Goal: Task Accomplishment & Management: Complete application form

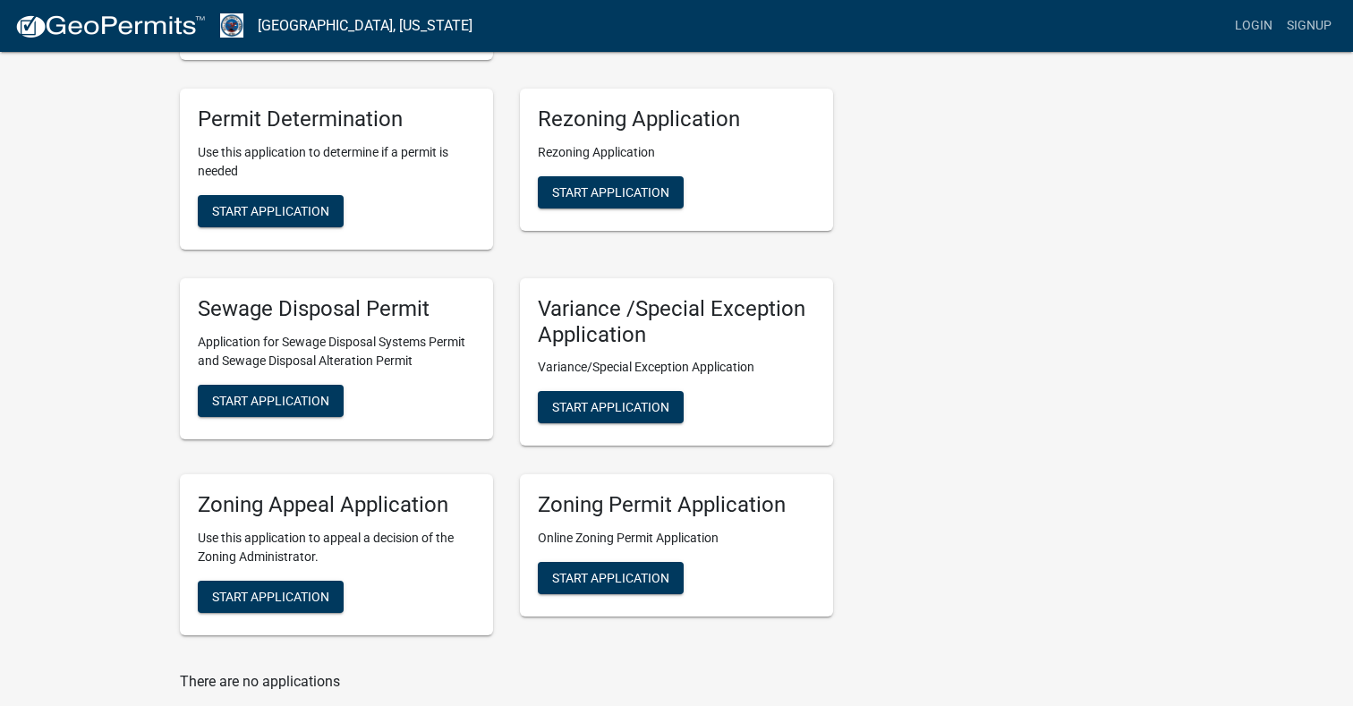
scroll to position [477, 0]
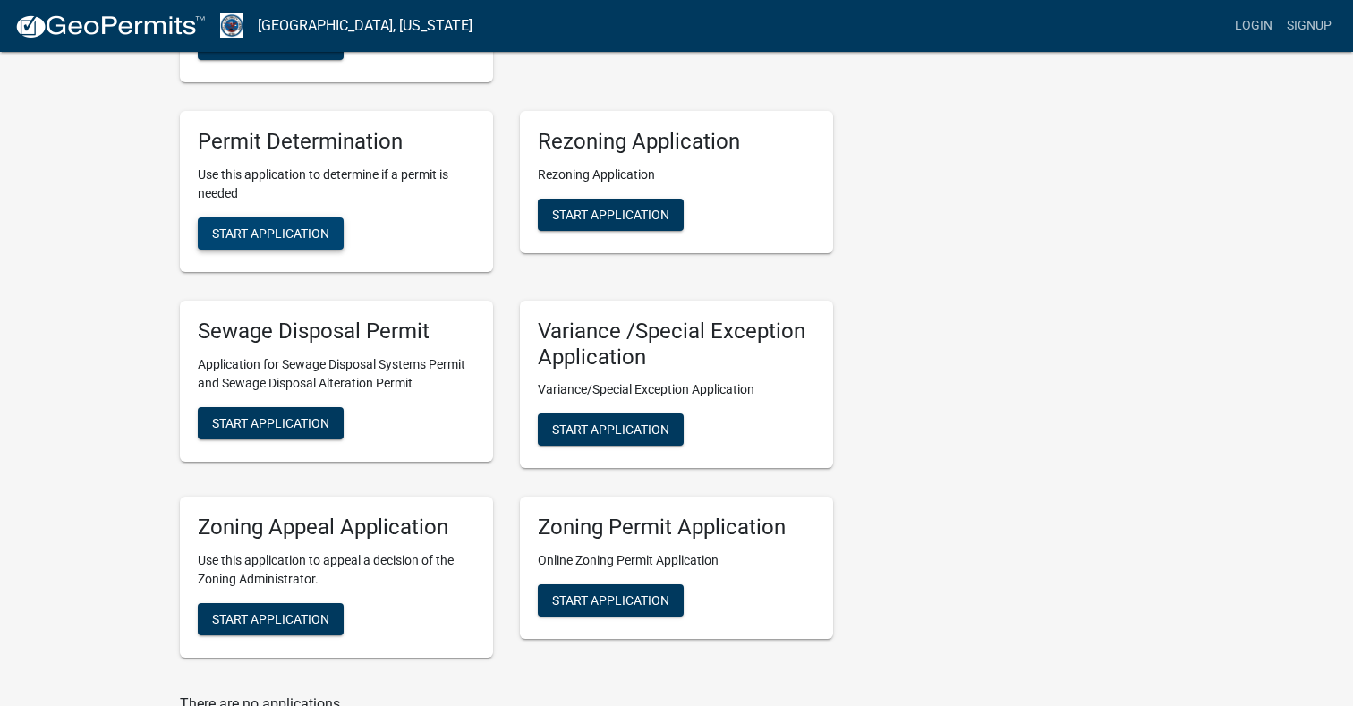
click at [305, 230] on span "Start Application" at bounding box center [270, 233] width 117 height 14
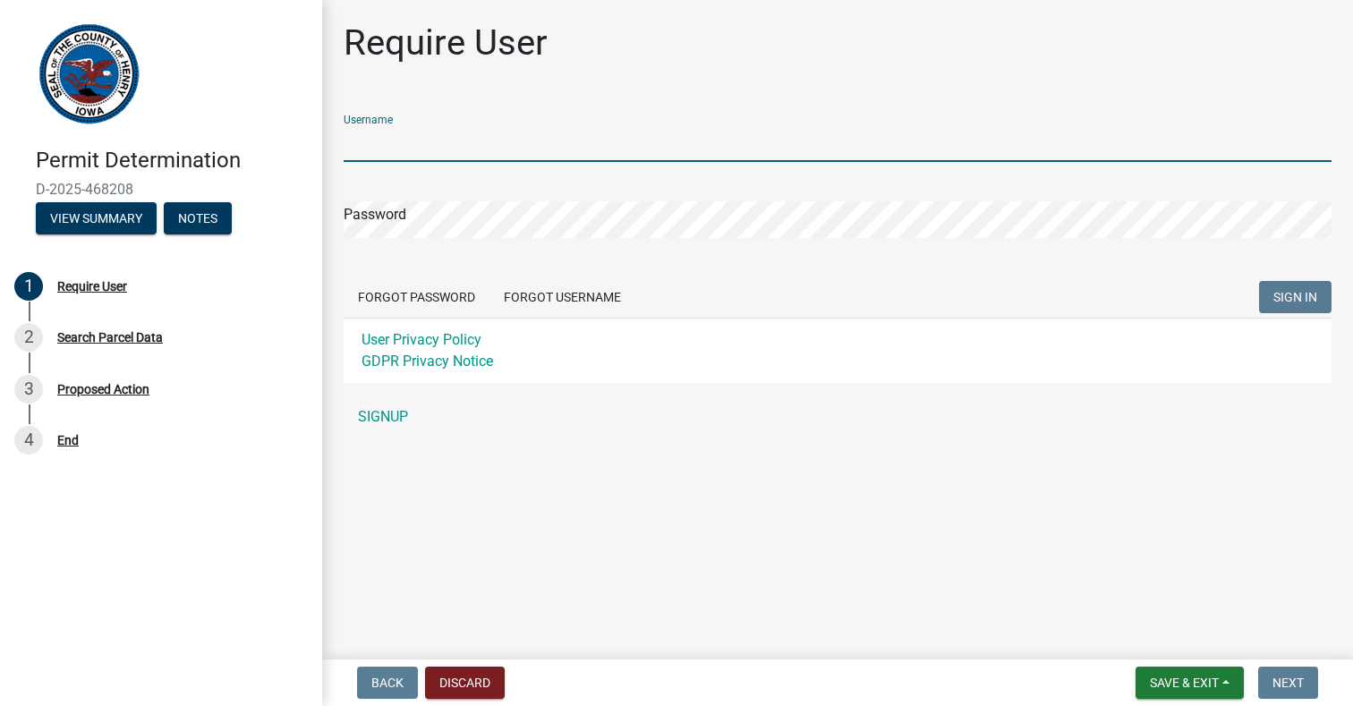
click at [405, 411] on div "Username Password Forgot Password Forgot Username SIGN IN User Privacy Policy G…" at bounding box center [838, 267] width 988 height 335
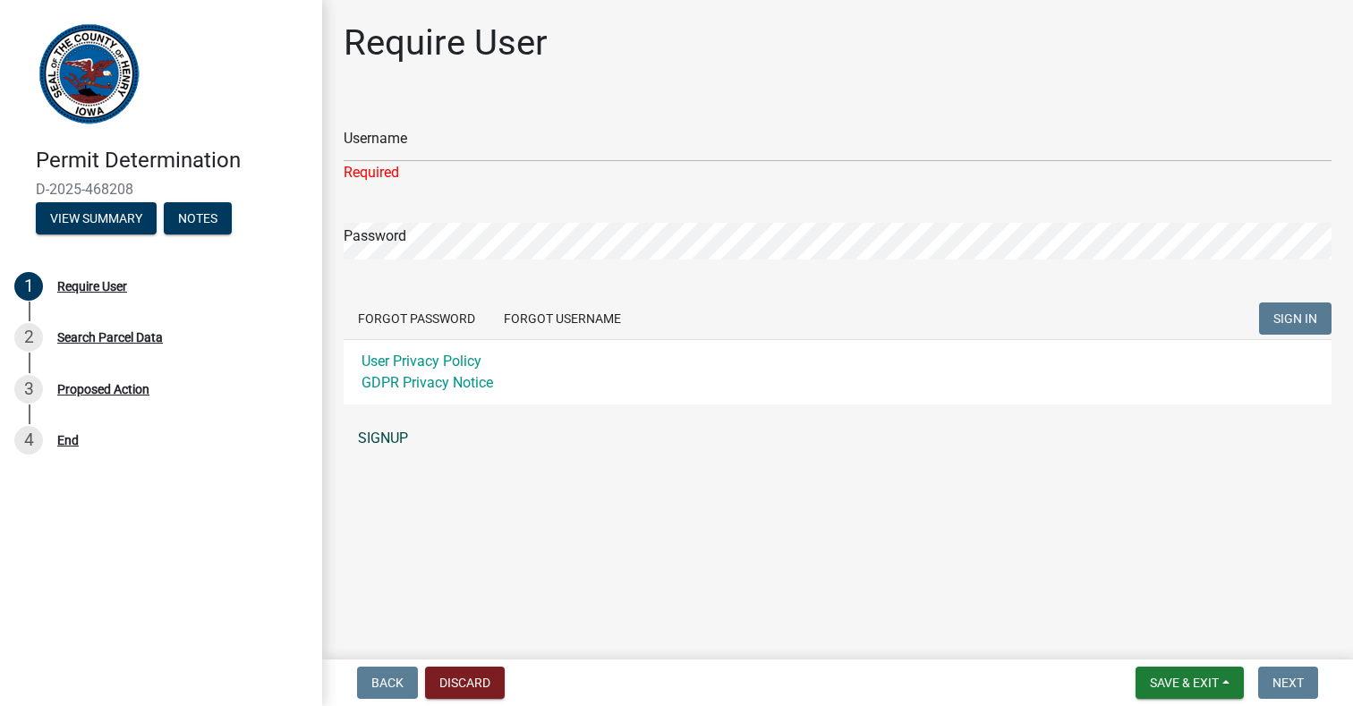
click at [396, 433] on link "SIGNUP" at bounding box center [838, 439] width 988 height 36
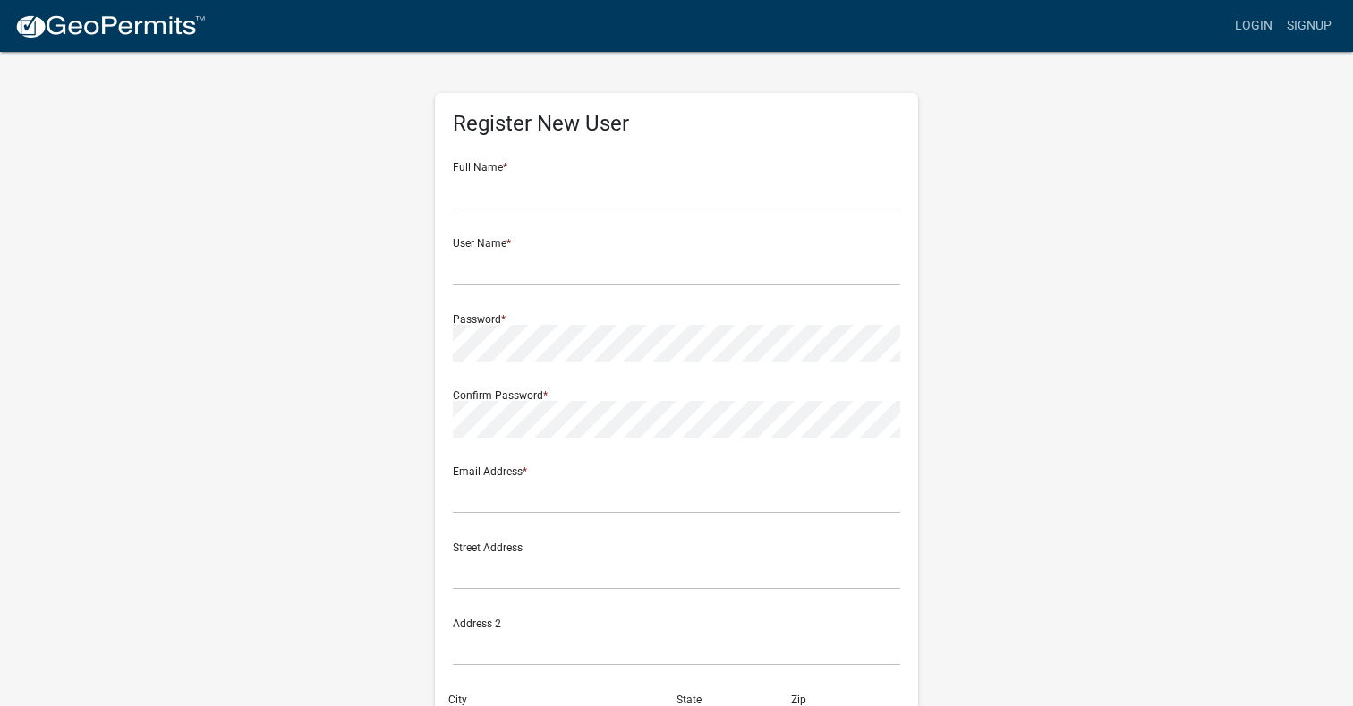
click at [505, 169] on div "Full Name *" at bounding box center [676, 179] width 447 height 62
type input "Style"
type input "StyleH"
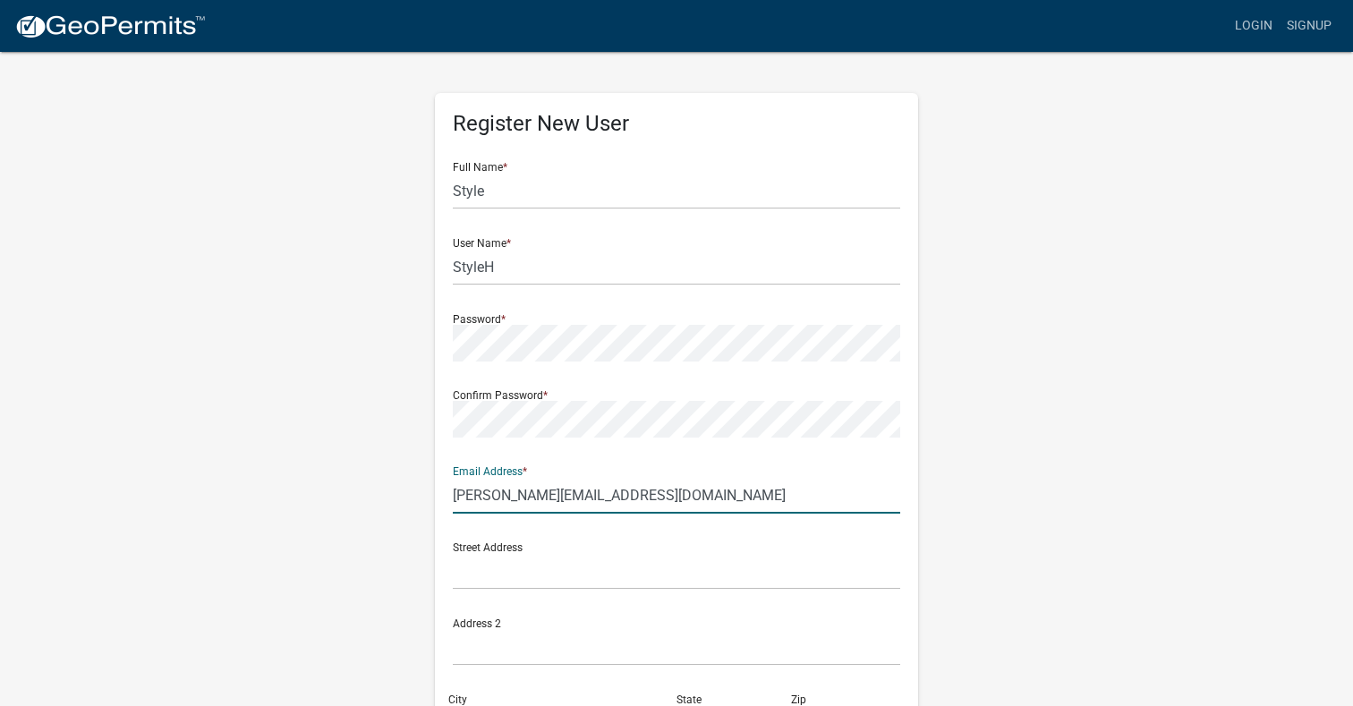
type input "s.haeffner@meadowandmain.com"
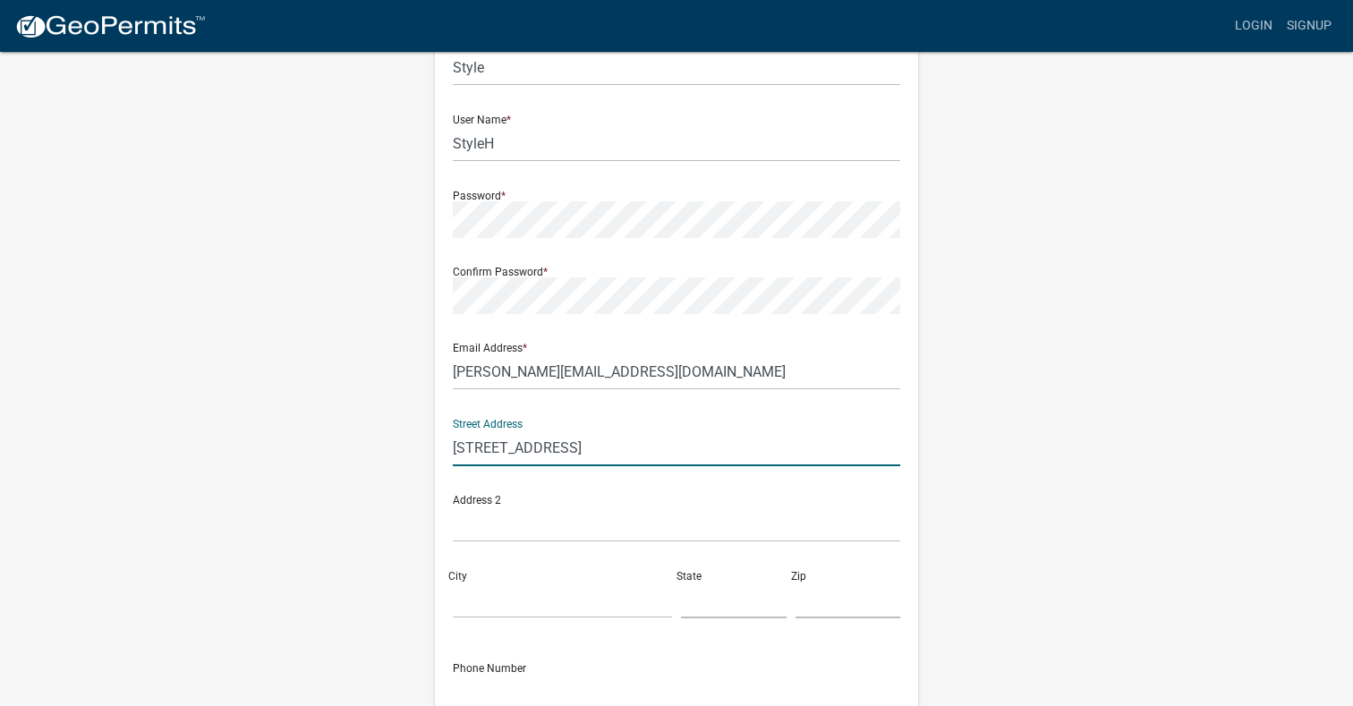
scroll to position [199, 0]
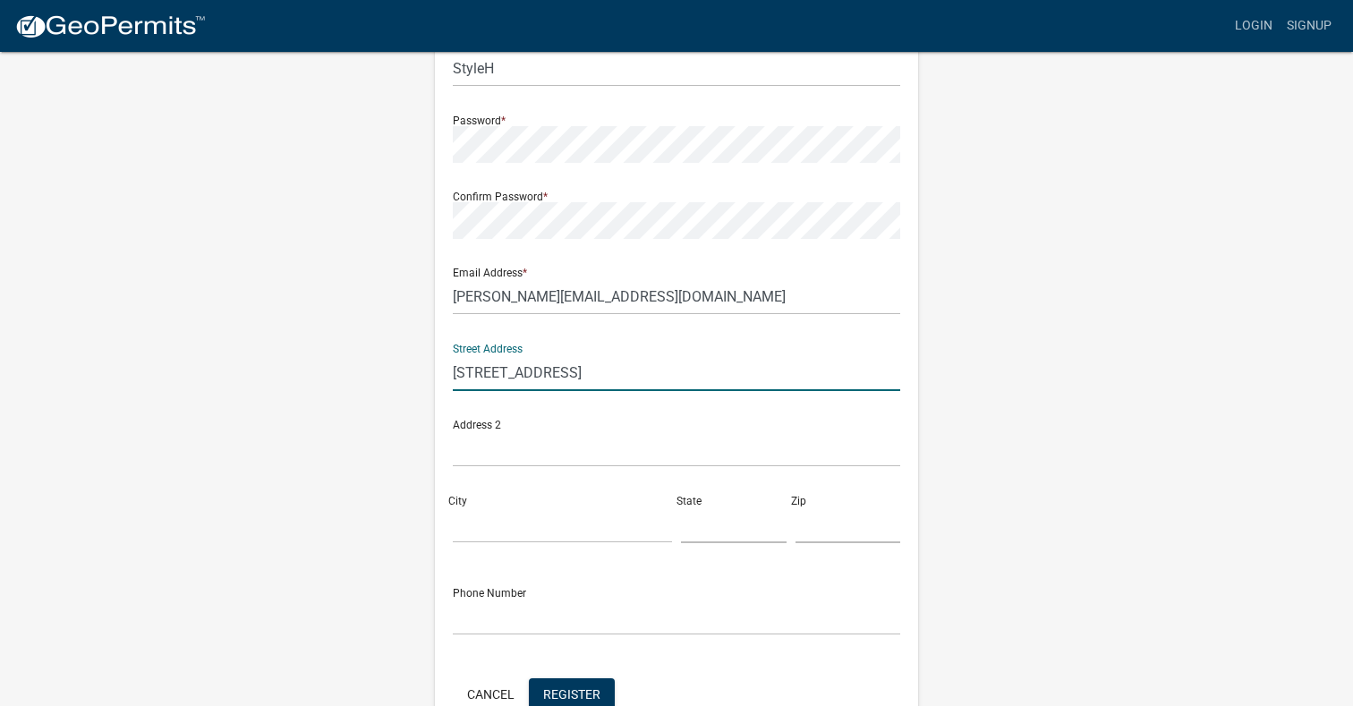
type input "706 E Monroe St"
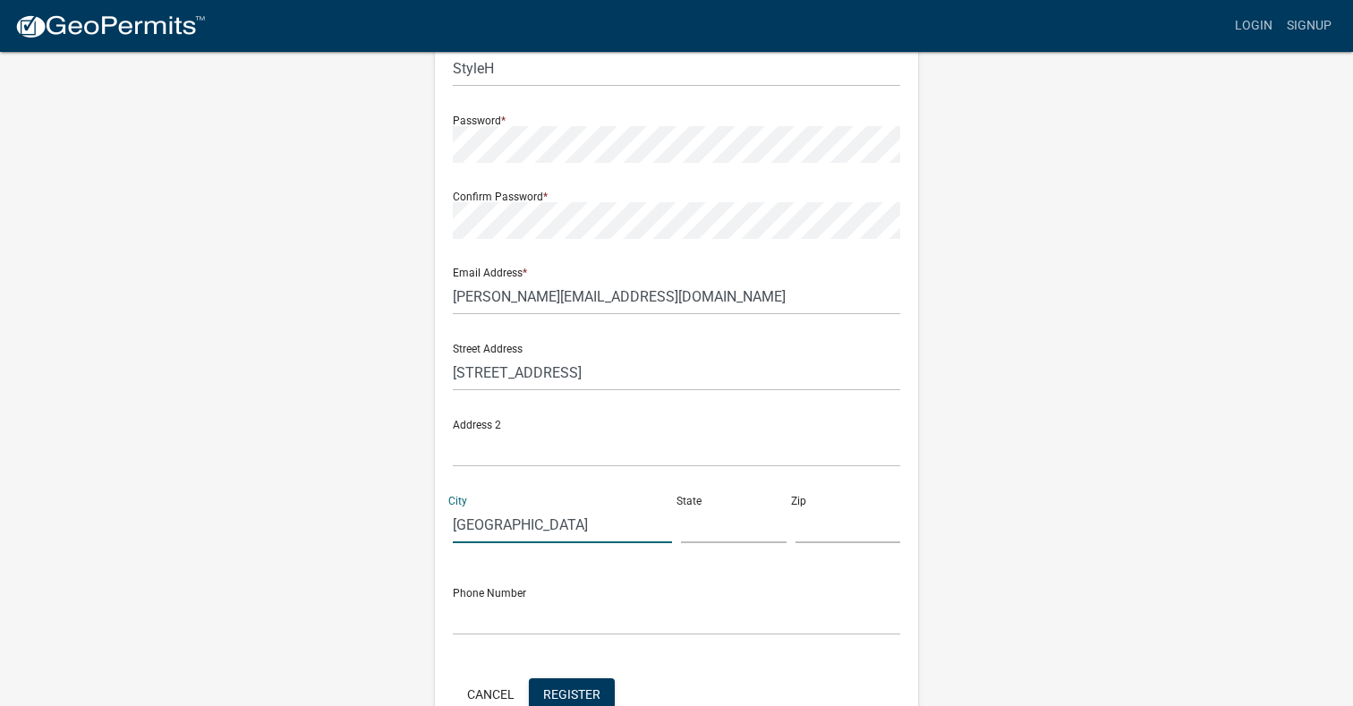
type input "Mount Pleasant"
type input "IA"
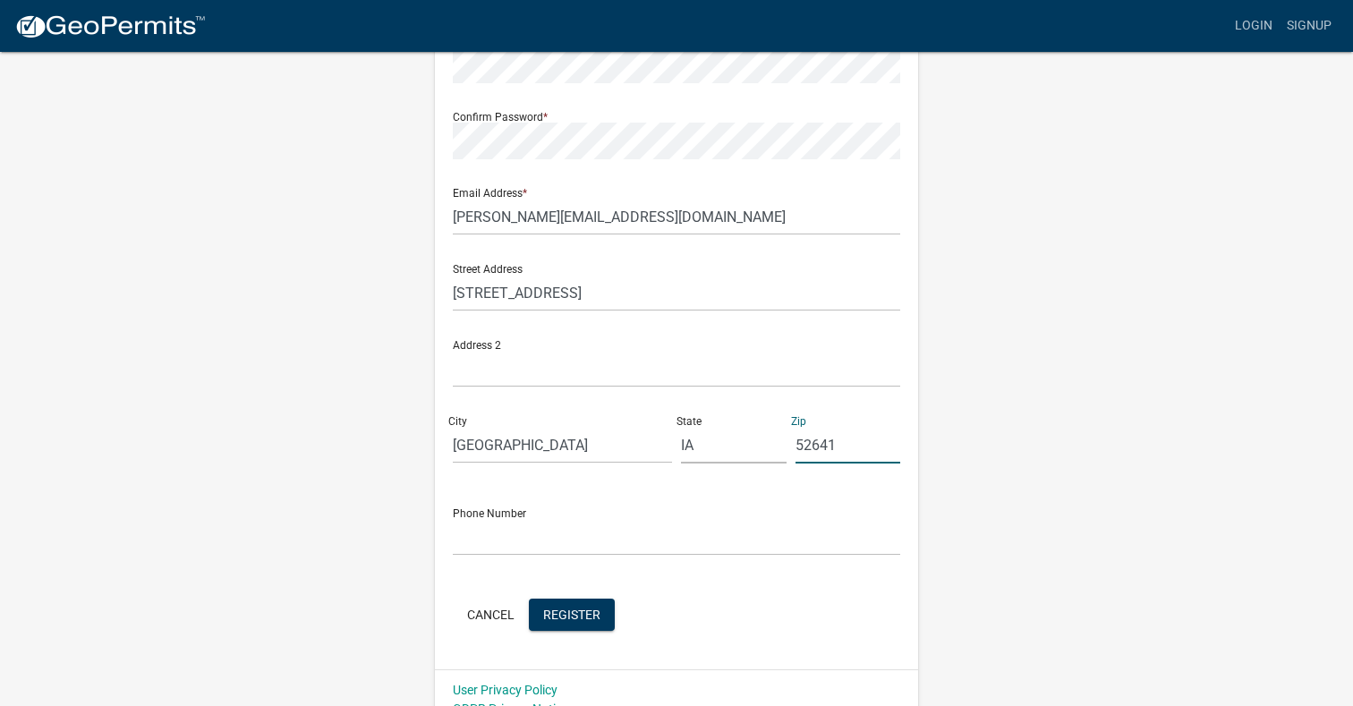
type input "52641"
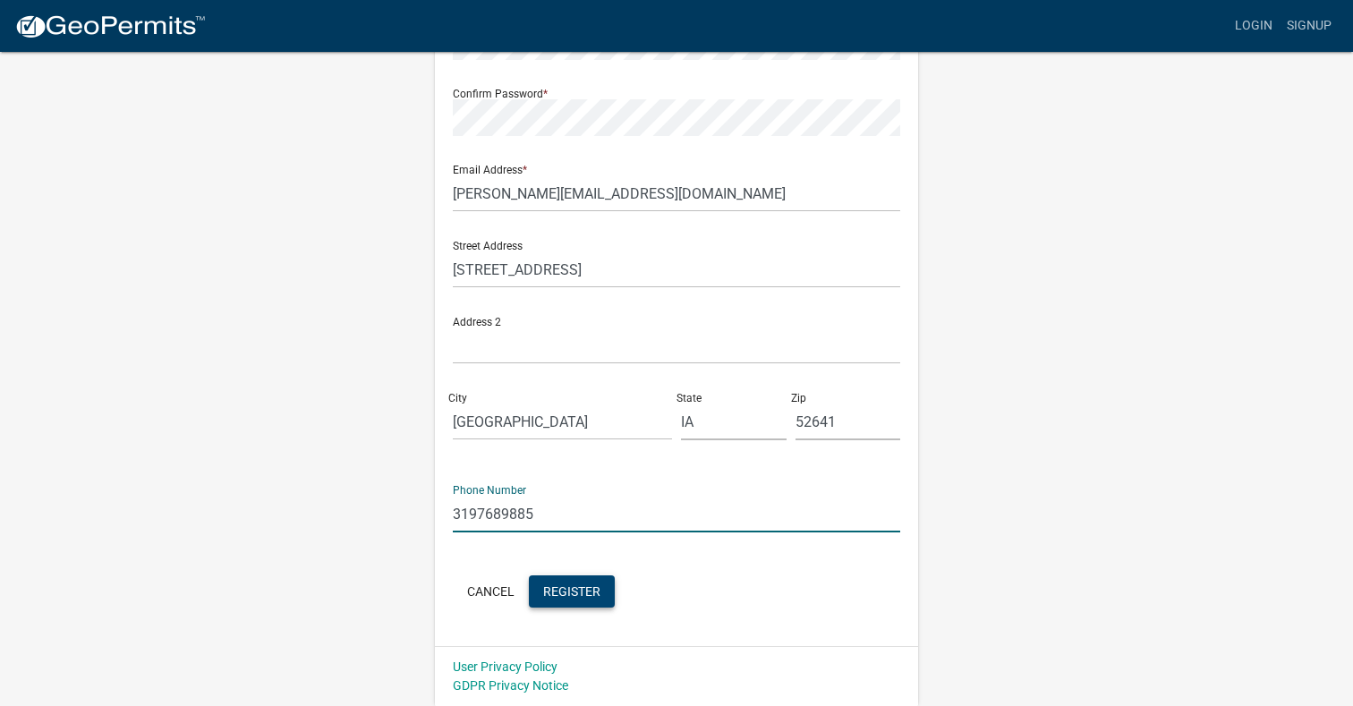
scroll to position [301, 0]
type input "3197689885"
click at [595, 595] on span "Register" at bounding box center [571, 591] width 57 height 14
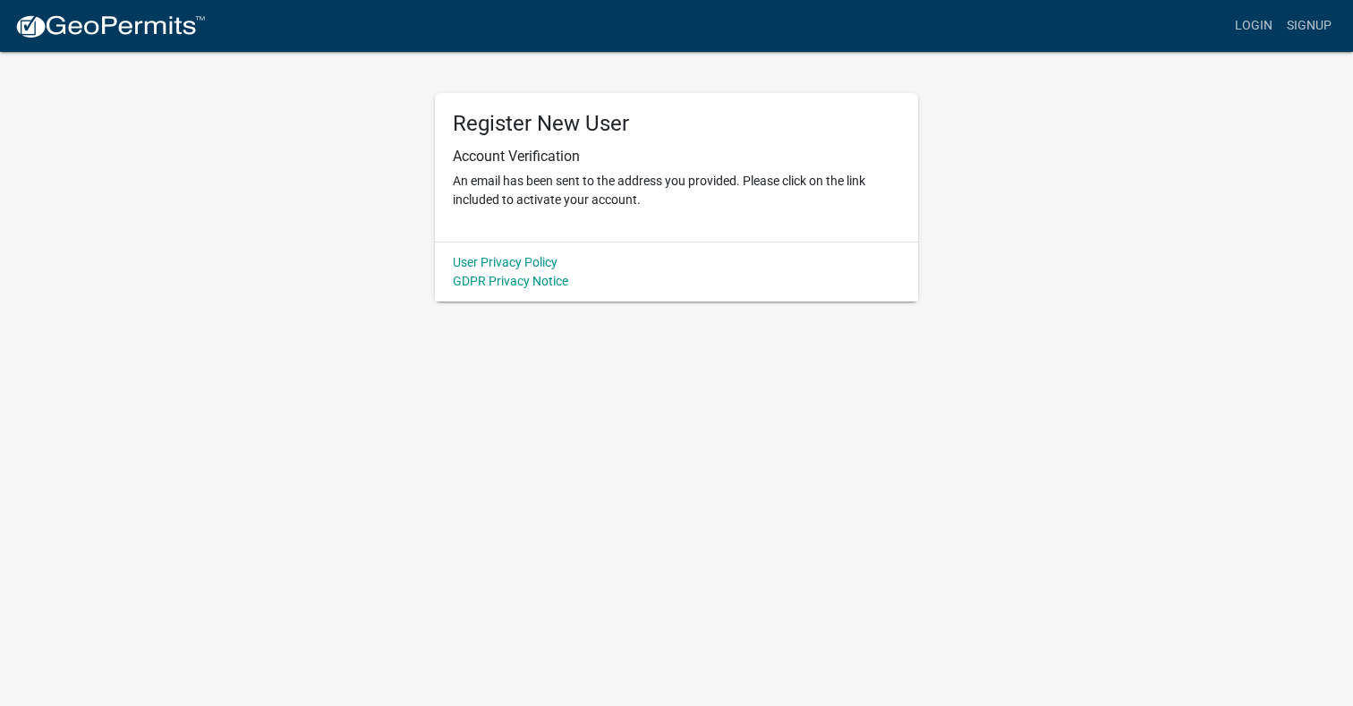
scroll to position [0, 0]
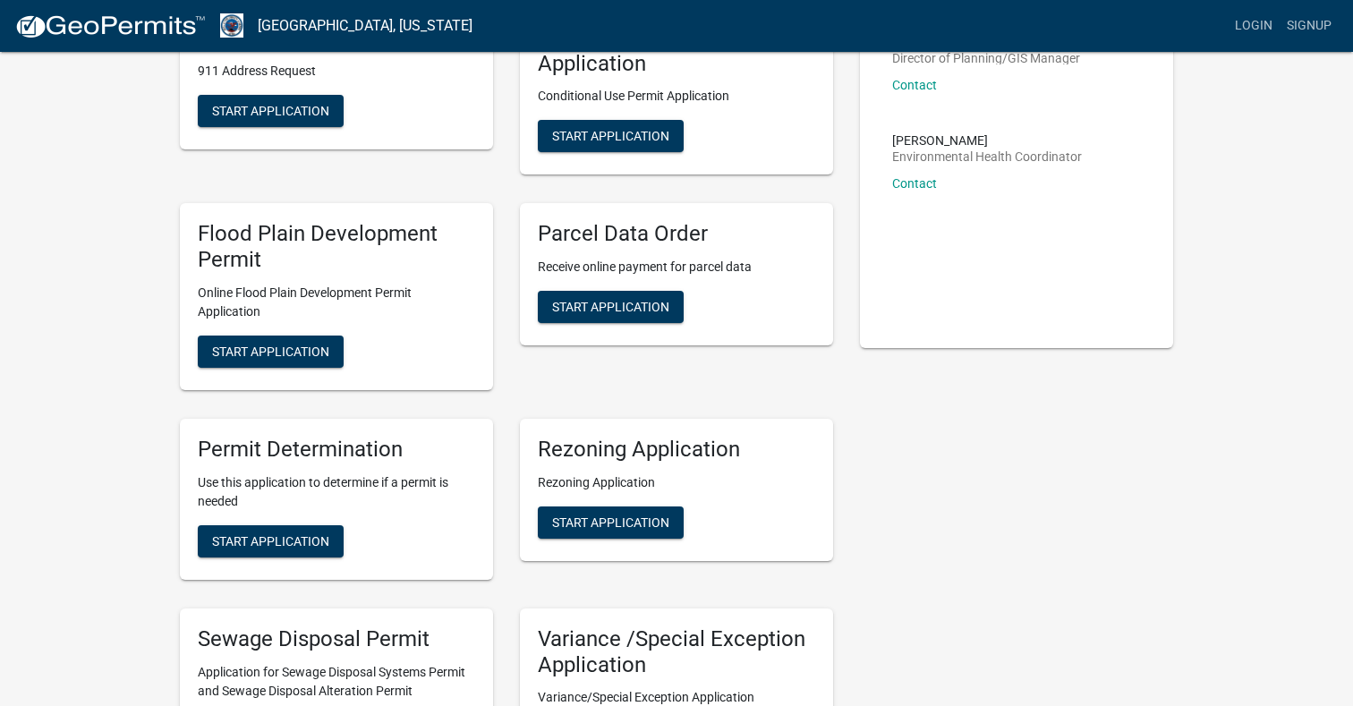
scroll to position [172, 0]
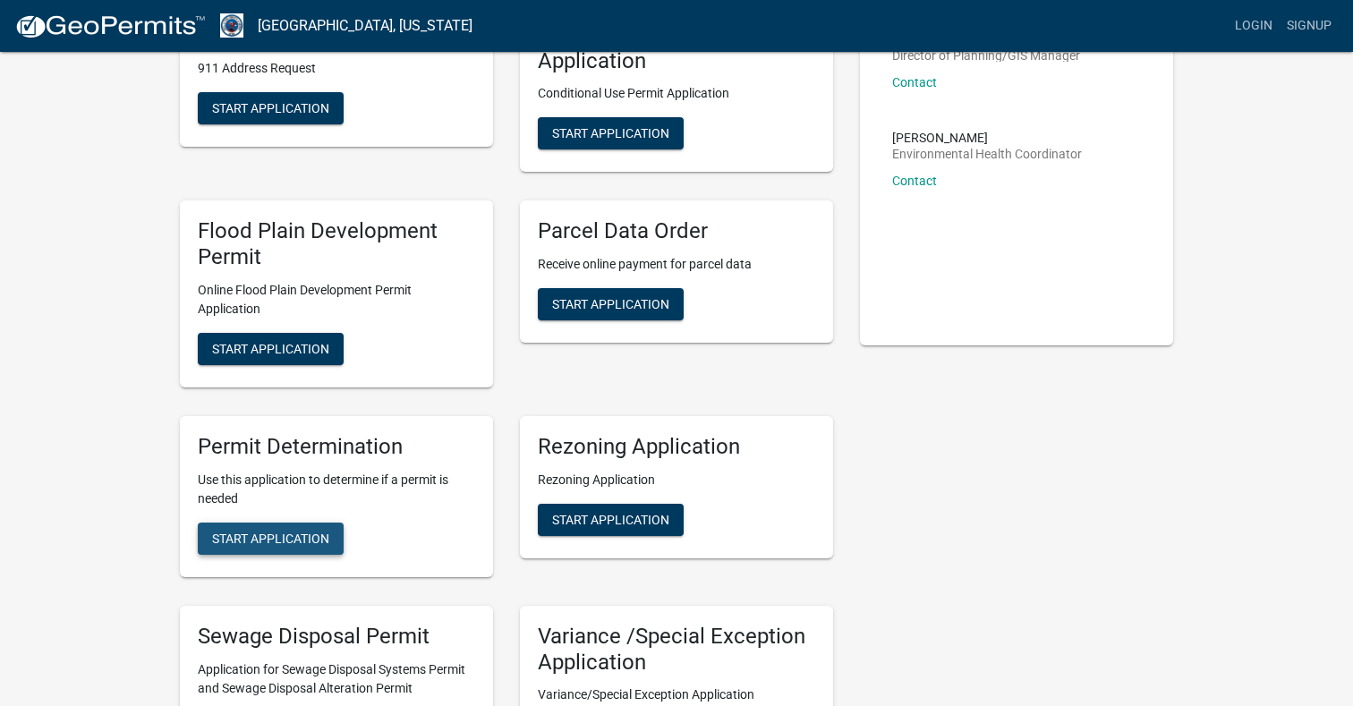
click at [323, 532] on span "Start Application" at bounding box center [270, 538] width 117 height 14
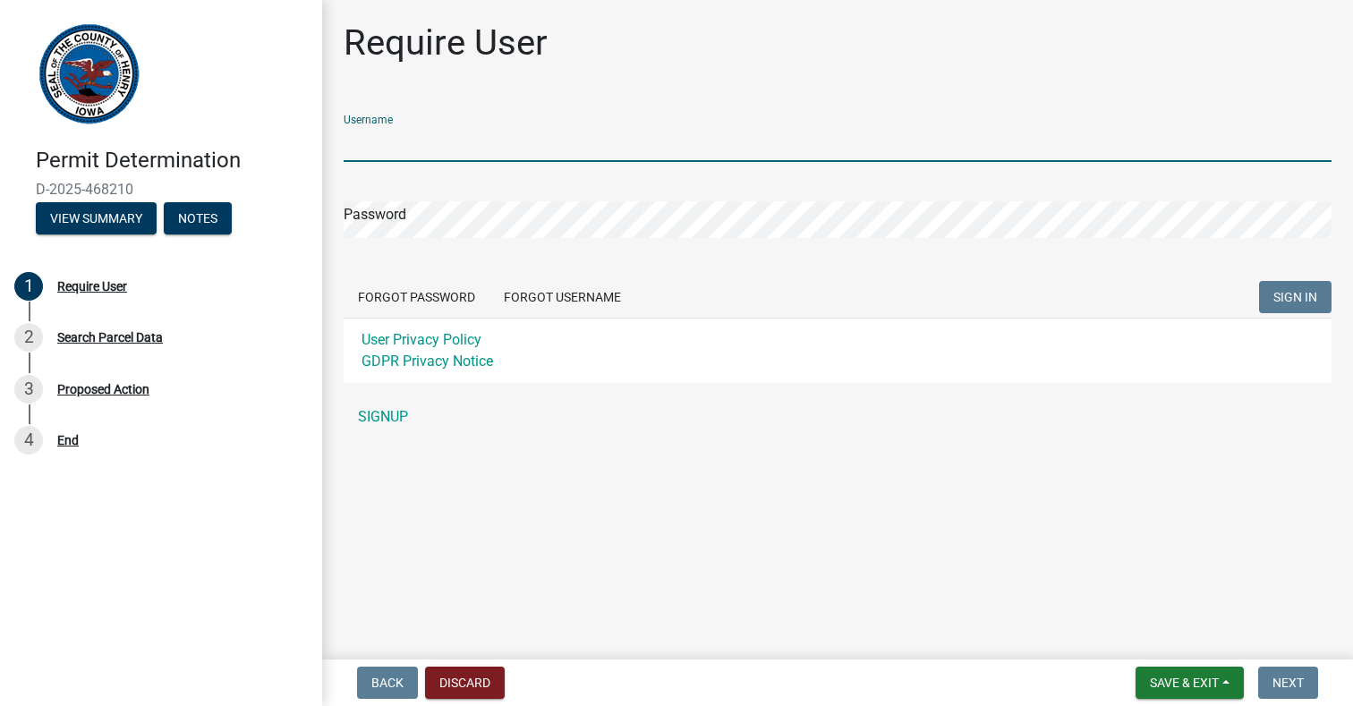
type input "StyleH"
click at [1295, 297] on button "SIGN IN" at bounding box center [1295, 297] width 72 height 32
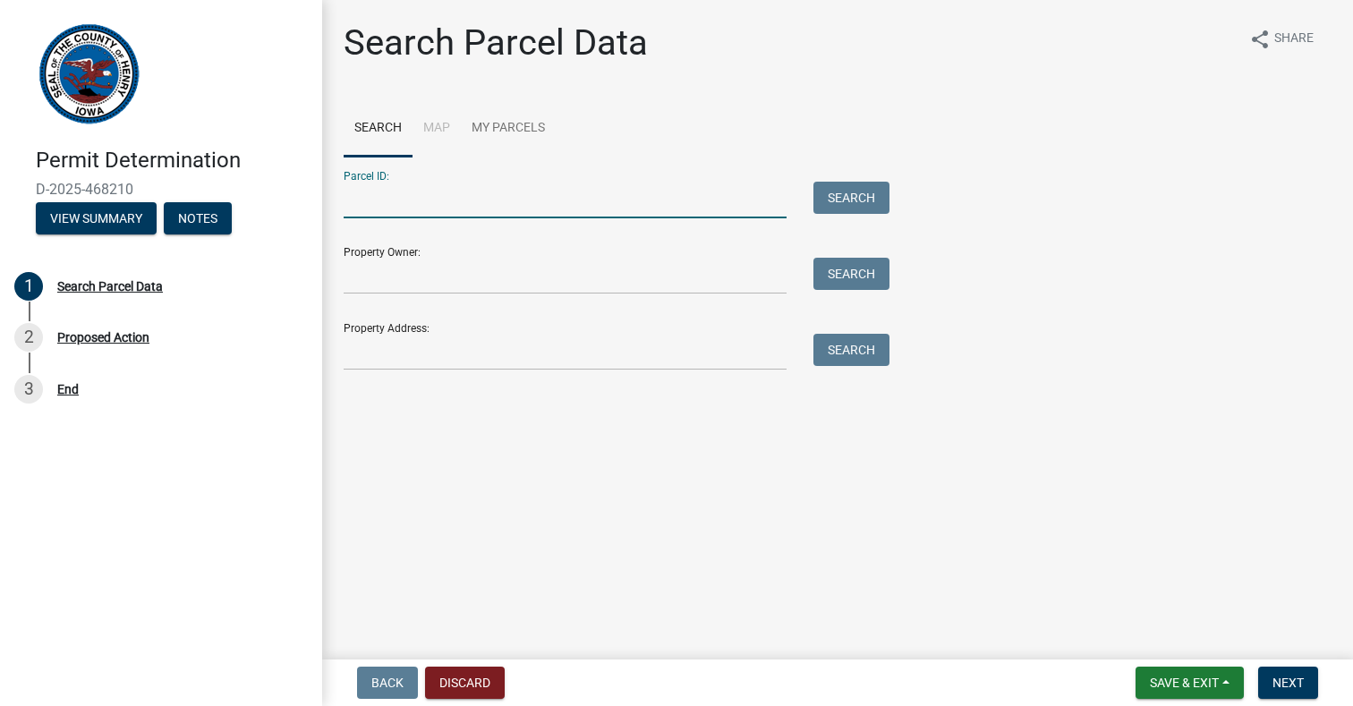
click at [548, 192] on input "Parcel ID:" at bounding box center [565, 200] width 443 height 37
paste input "420081620800900"
type input "420081620800900"
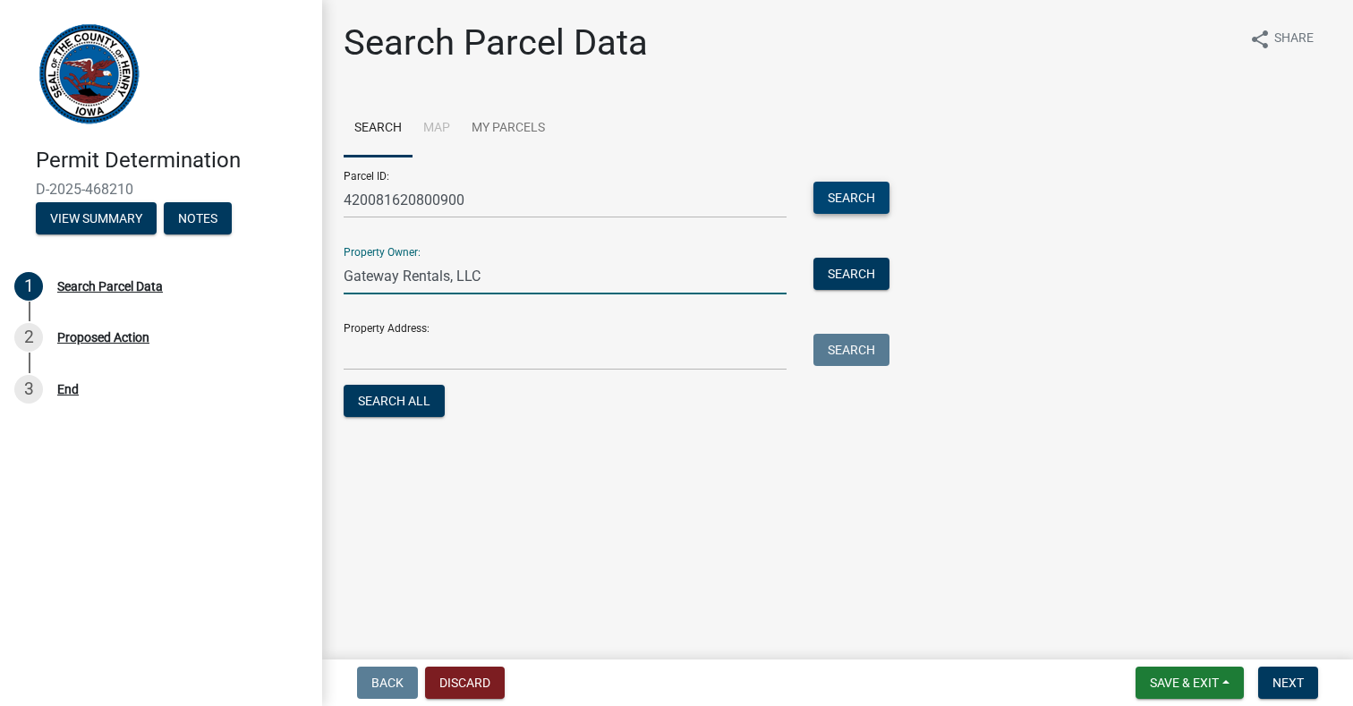
type input "Gateway Rentals, LLC"
click at [820, 191] on button "Search" at bounding box center [851, 198] width 76 height 32
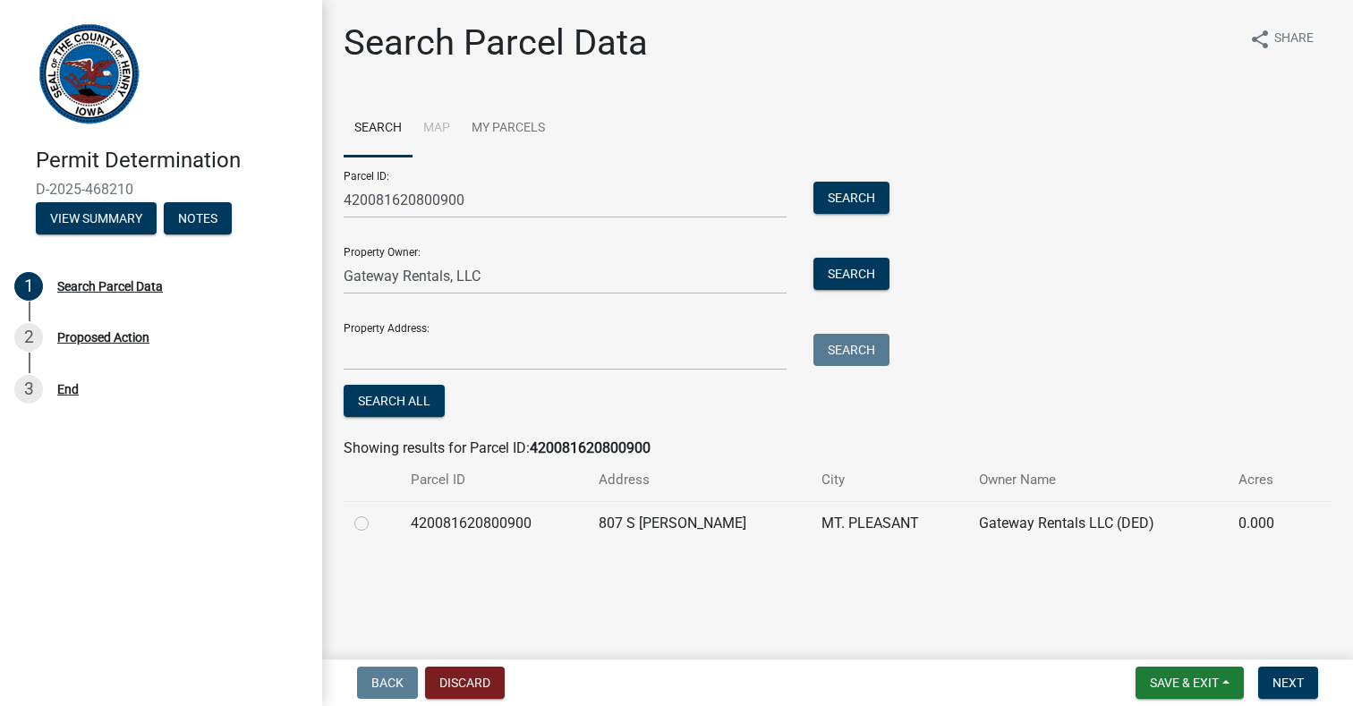
click at [496, 516] on td "420081620800900" at bounding box center [494, 523] width 188 height 44
click at [376, 513] on label at bounding box center [376, 513] width 0 height 0
click at [376, 524] on input "radio" at bounding box center [382, 519] width 12 height 12
radio input "true"
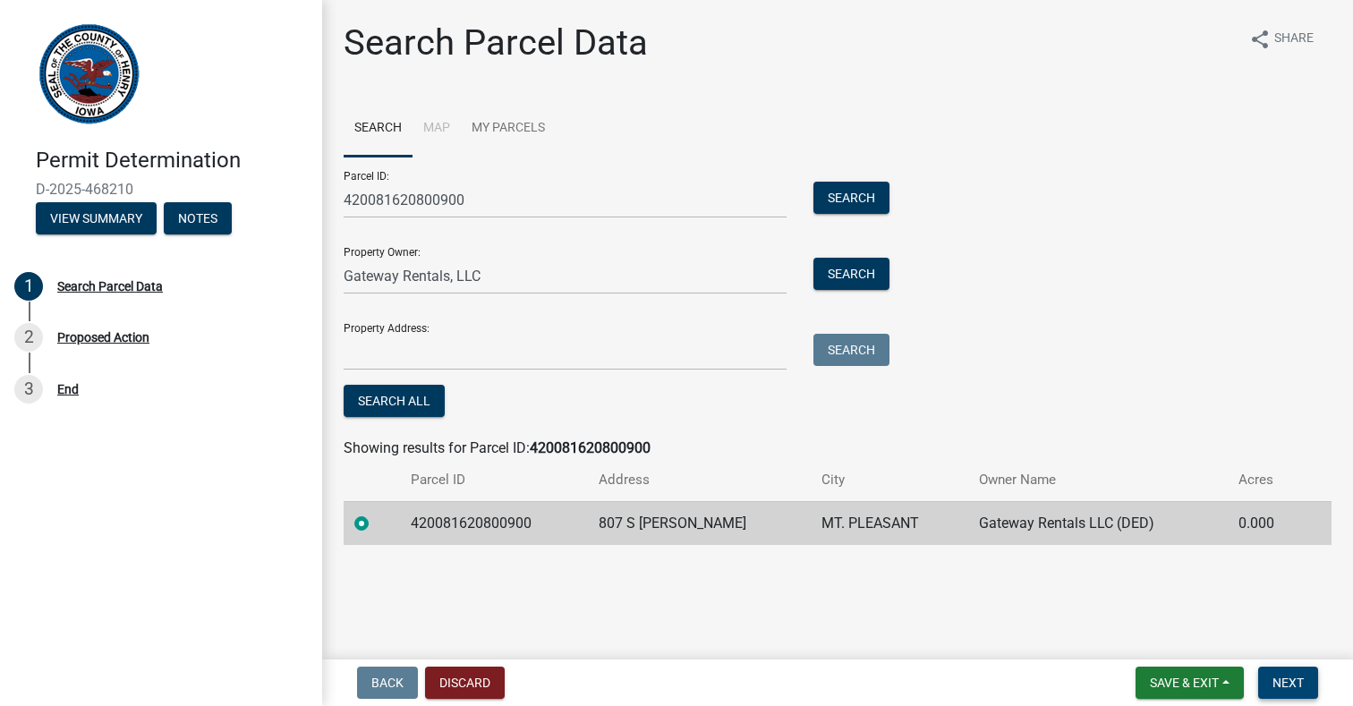
click at [1290, 680] on span "Next" at bounding box center [1288, 683] width 31 height 14
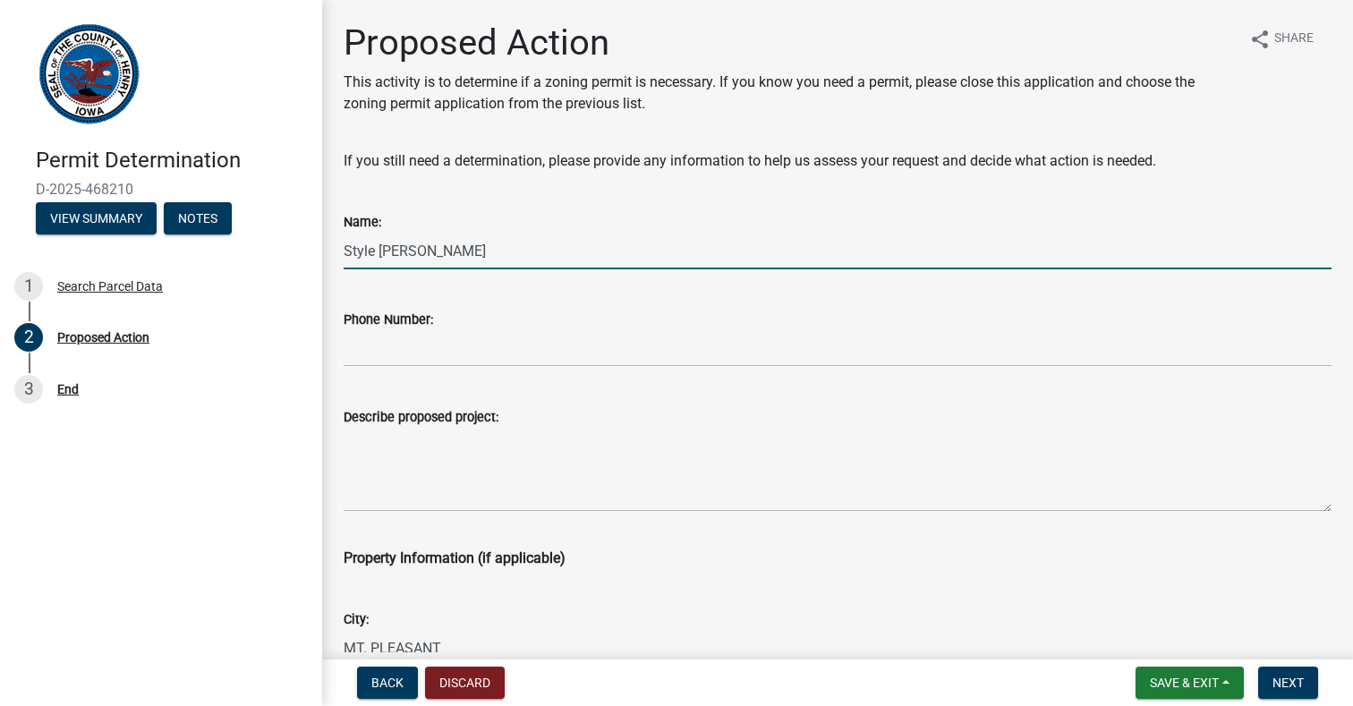
type input "Style [PERSON_NAME]"
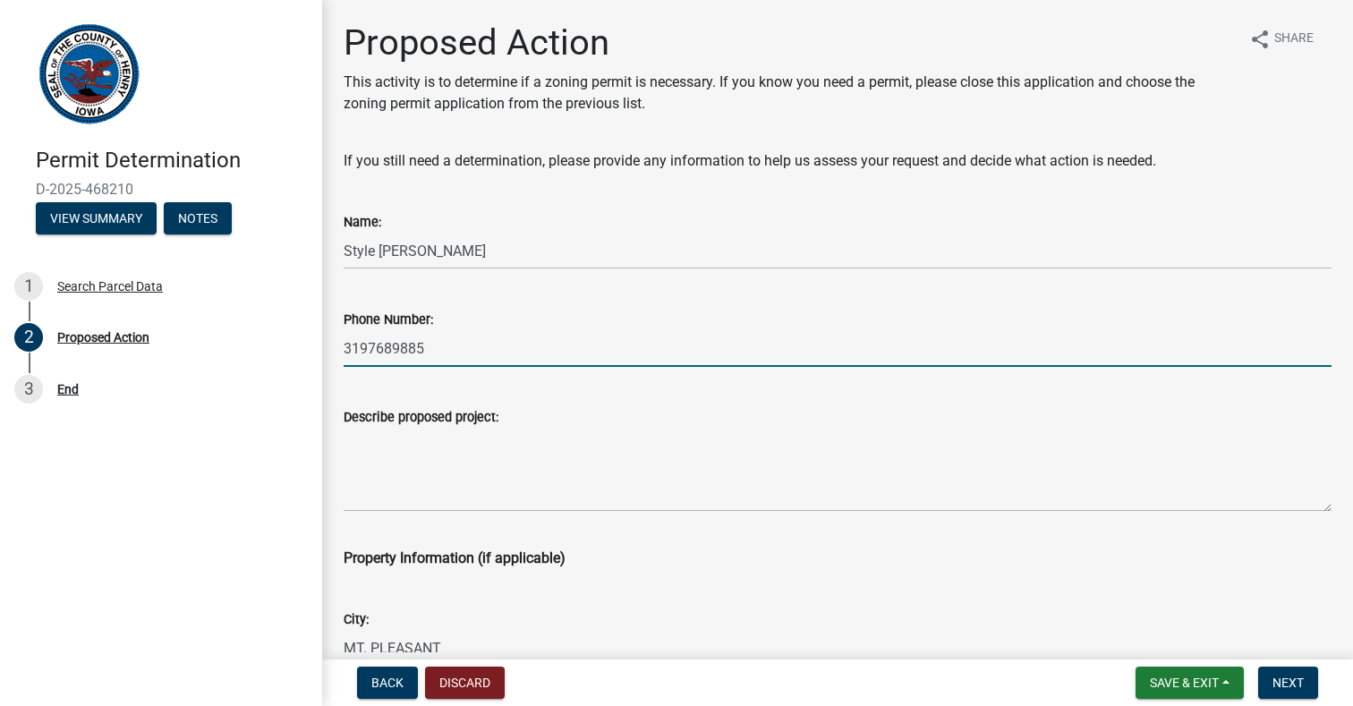
type input "3197689885"
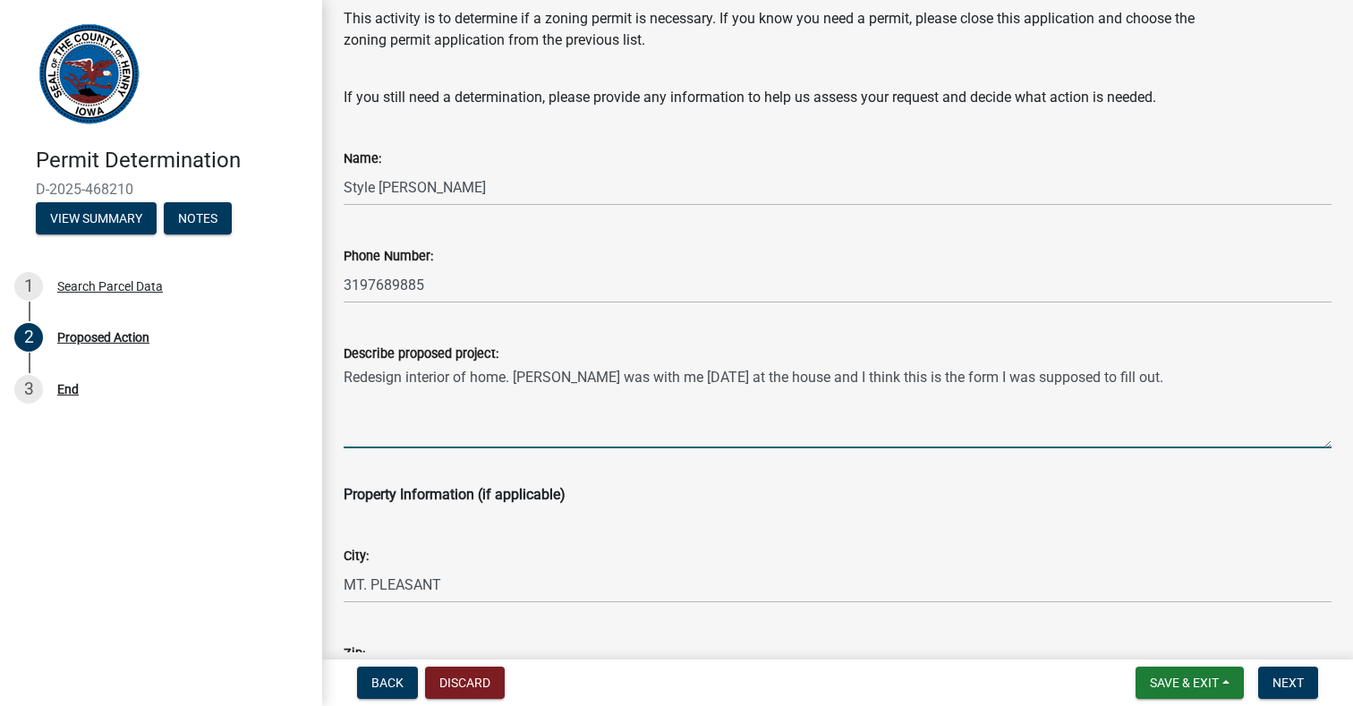
scroll to position [59, 0]
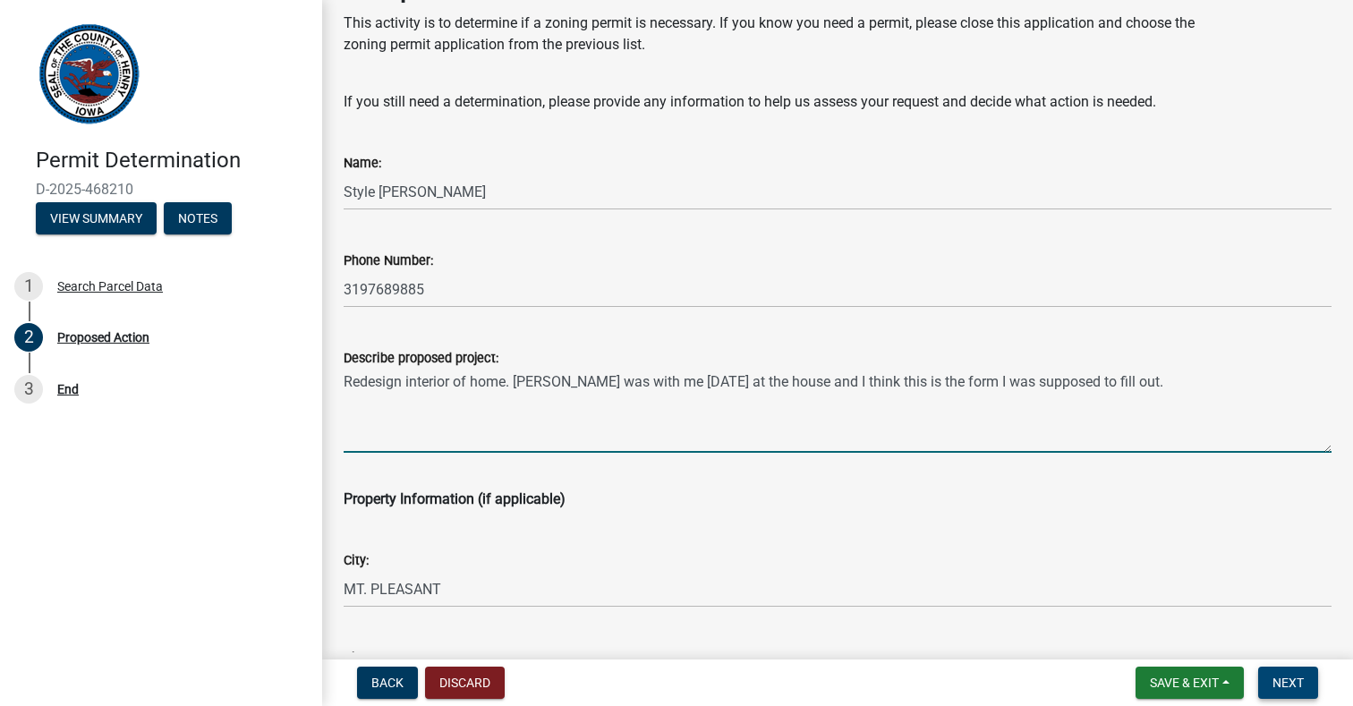
type textarea "Redesign interior of home. [PERSON_NAME] was with me [DATE] at the house and I …"
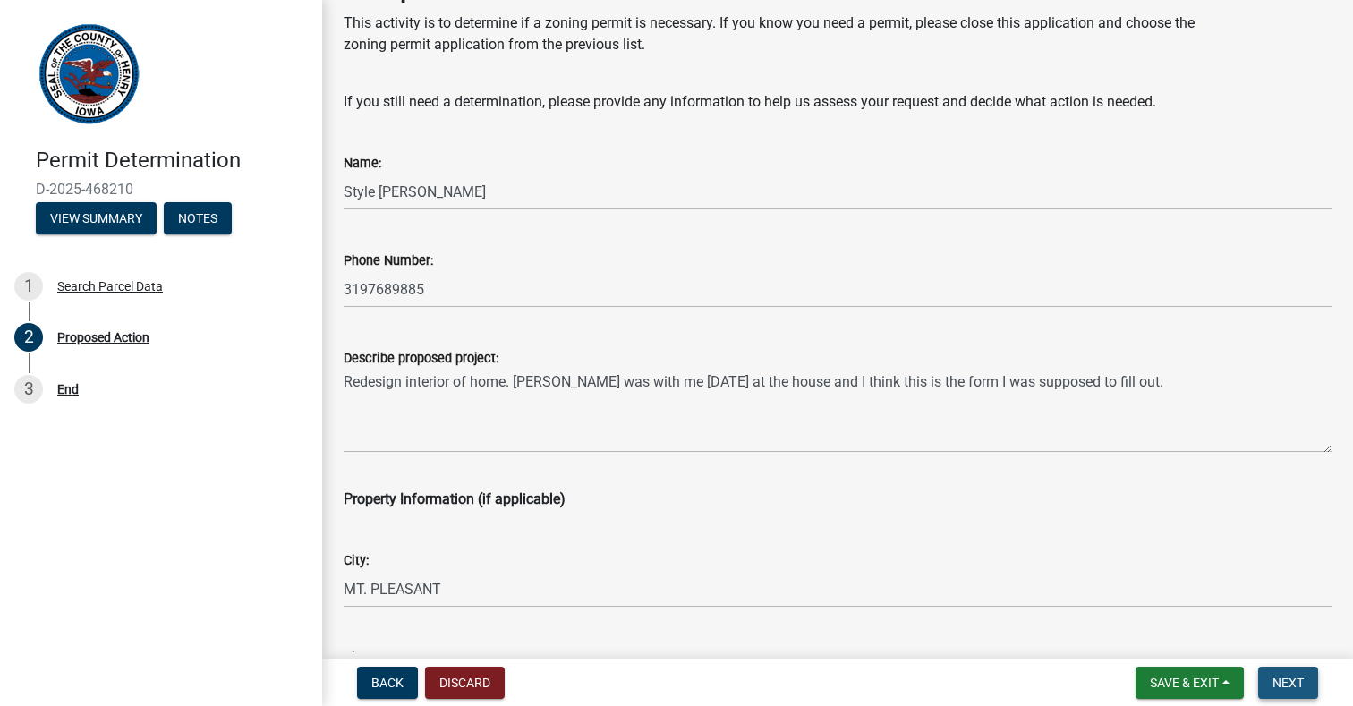
click at [1278, 680] on span "Next" at bounding box center [1288, 683] width 31 height 14
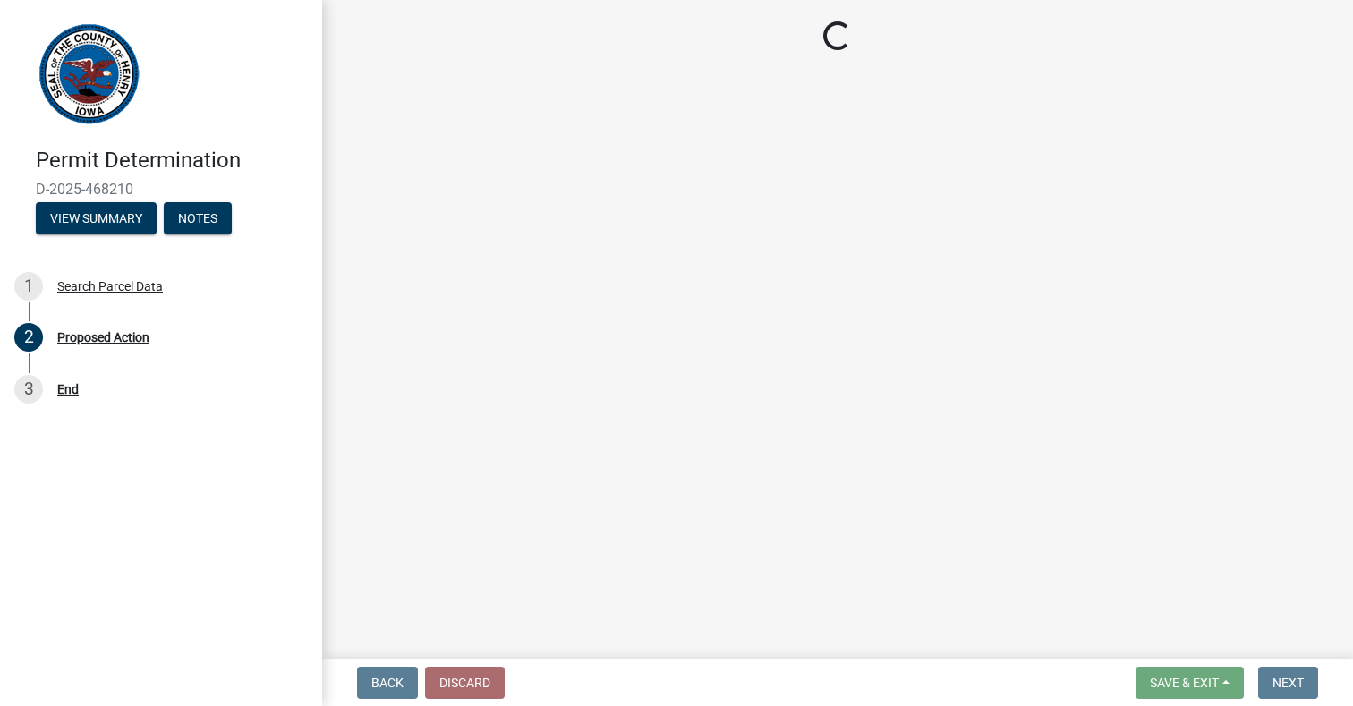
scroll to position [0, 0]
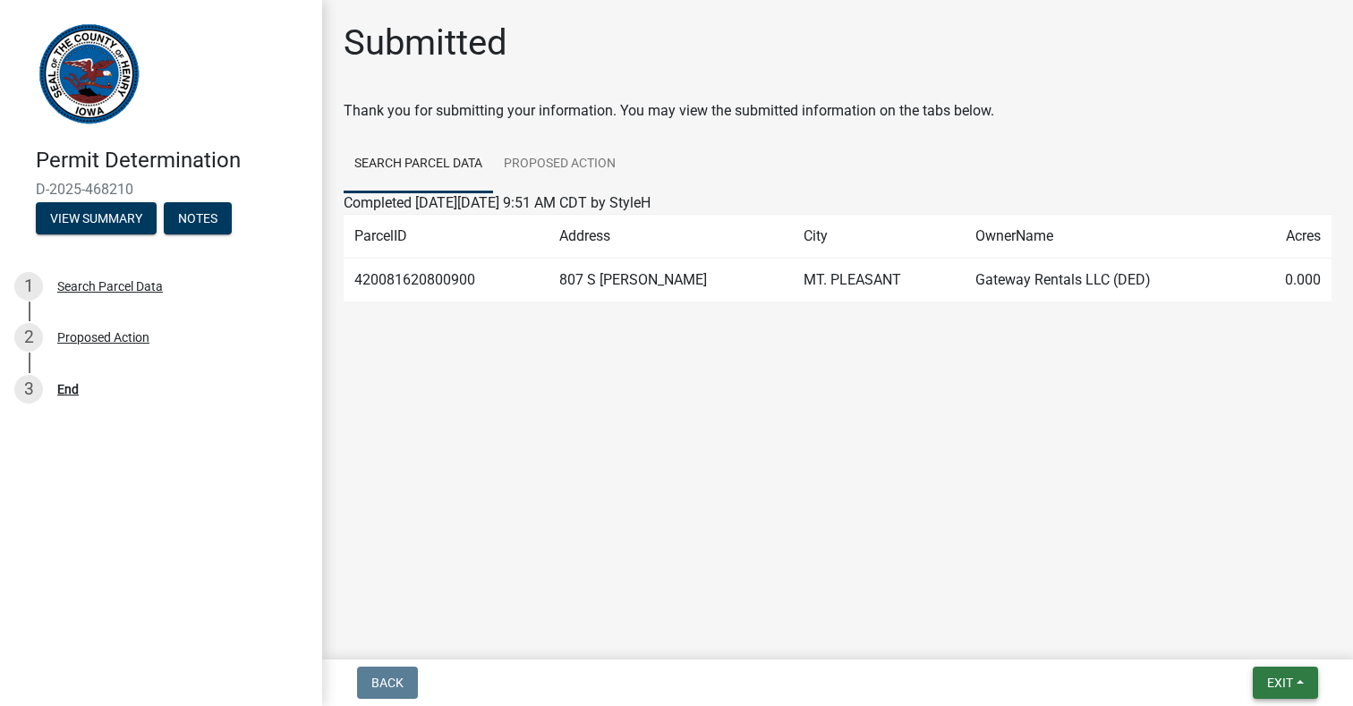
click at [1291, 676] on span "Exit" at bounding box center [1280, 683] width 26 height 14
click at [1227, 625] on button "Save & Exit" at bounding box center [1247, 636] width 143 height 43
